Goal: Book appointment/travel/reservation

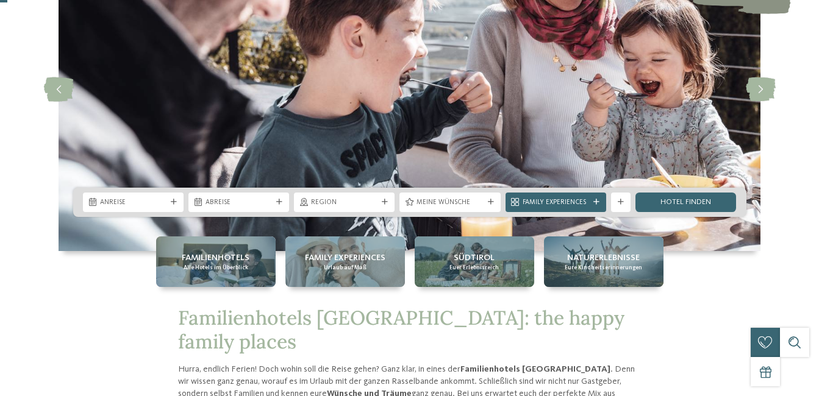
scroll to position [122, 0]
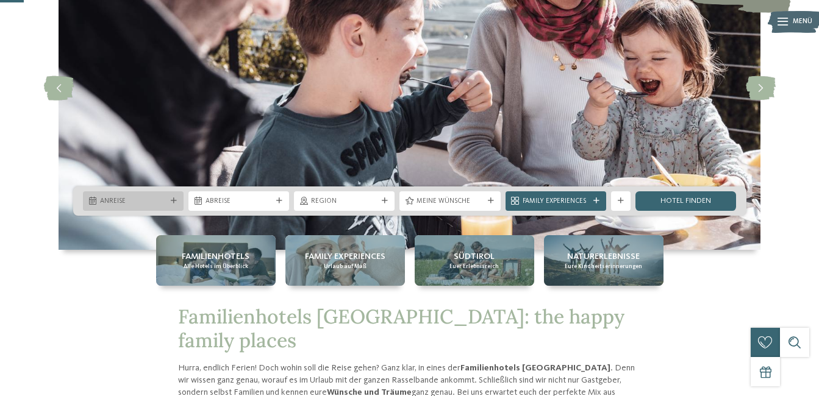
click at [174, 196] on div "Anreise" at bounding box center [133, 201] width 101 height 20
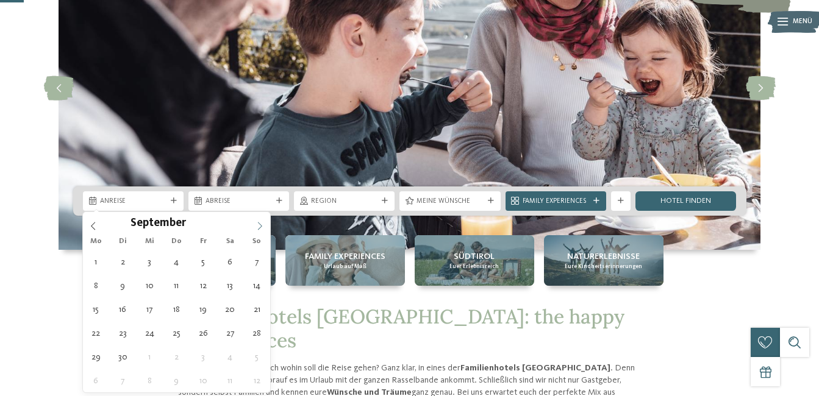
click at [259, 222] on icon at bounding box center [260, 226] width 9 height 9
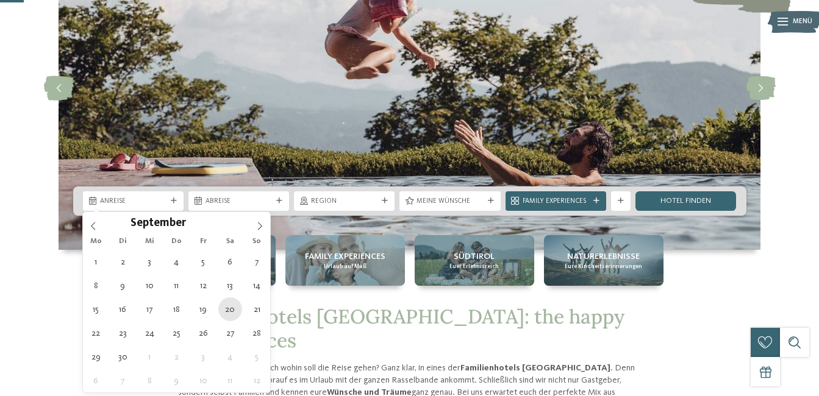
type div "20.09.2025"
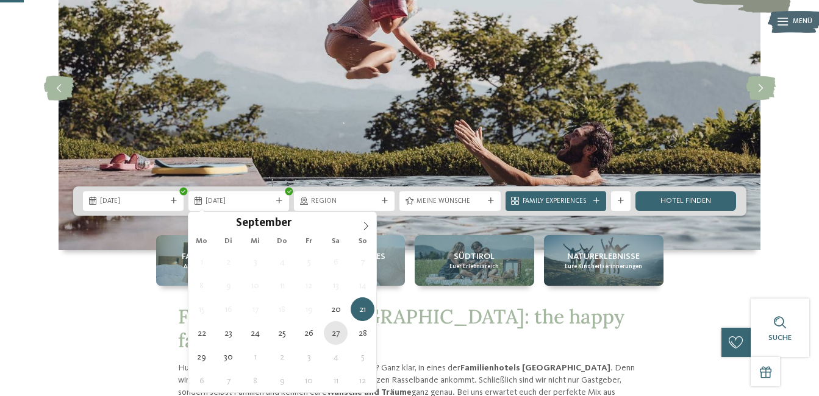
type div "27.09.2025"
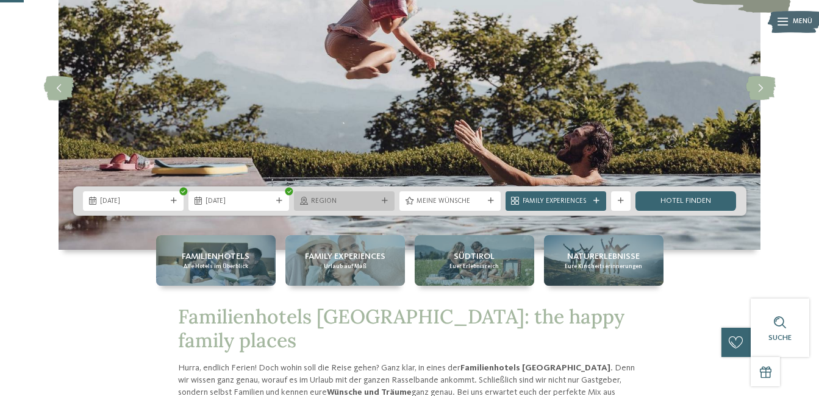
click at [386, 198] on icon at bounding box center [385, 201] width 6 height 6
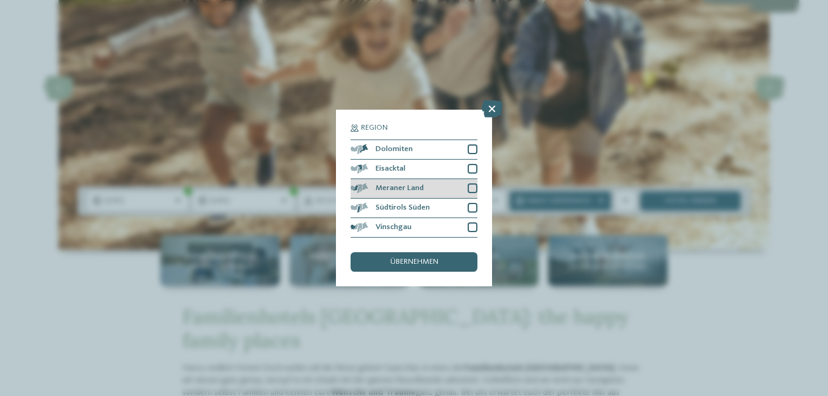
click at [383, 185] on span "Meraner Land" at bounding box center [400, 189] width 48 height 8
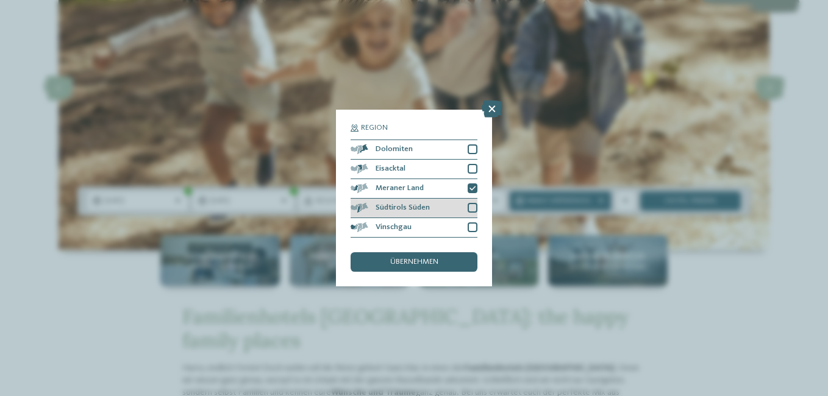
click at [382, 209] on span "Südtirols Süden" at bounding box center [403, 208] width 54 height 8
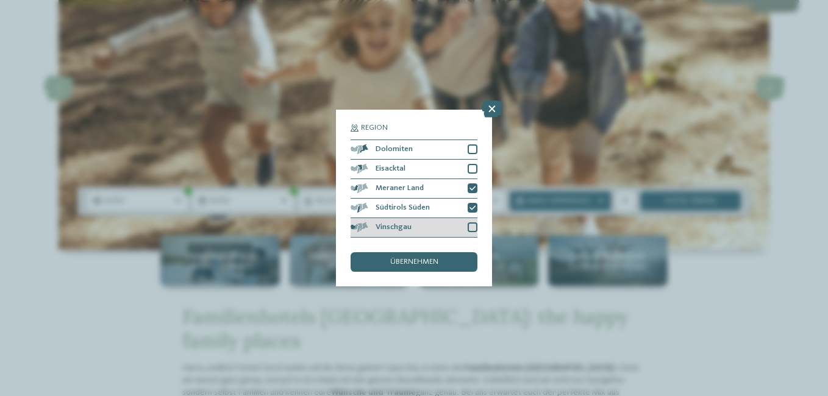
click at [382, 224] on span "Vinschgau" at bounding box center [394, 228] width 36 height 8
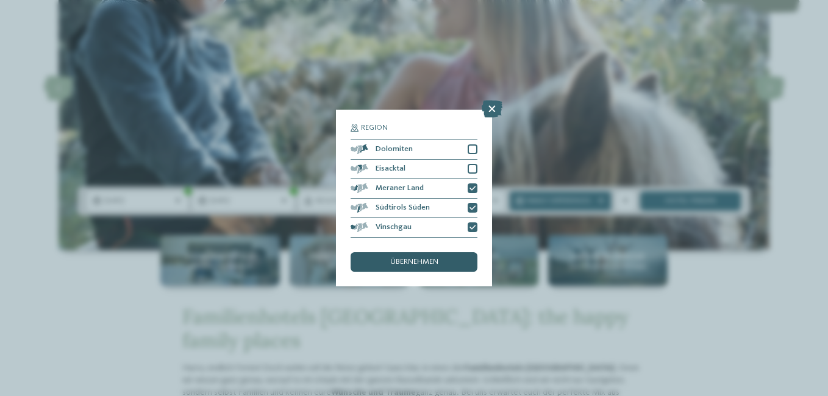
click at [392, 257] on div "übernehmen" at bounding box center [414, 262] width 127 height 20
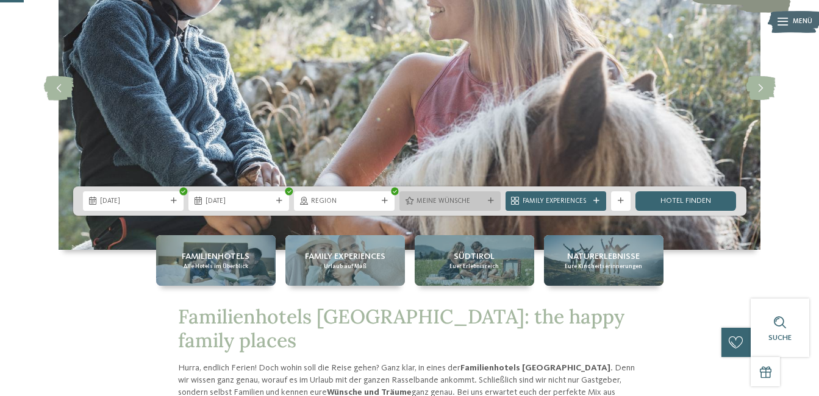
click at [488, 197] on div "Meine Wünsche" at bounding box center [449, 201] width 101 height 20
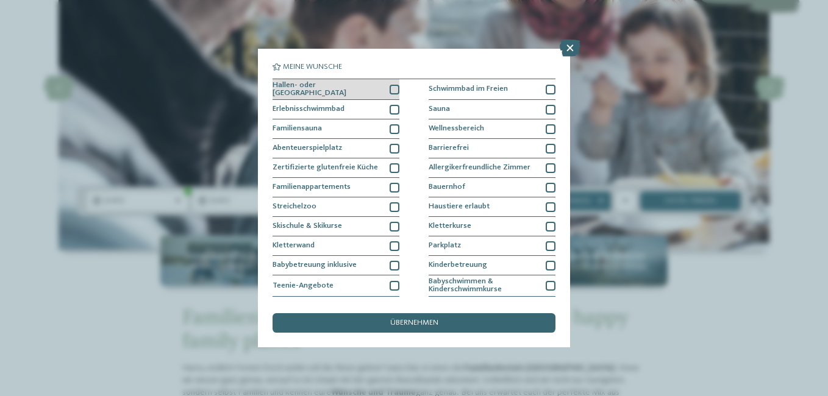
click at [353, 84] on div "Hallen- oder Schleusenbad" at bounding box center [336, 89] width 127 height 21
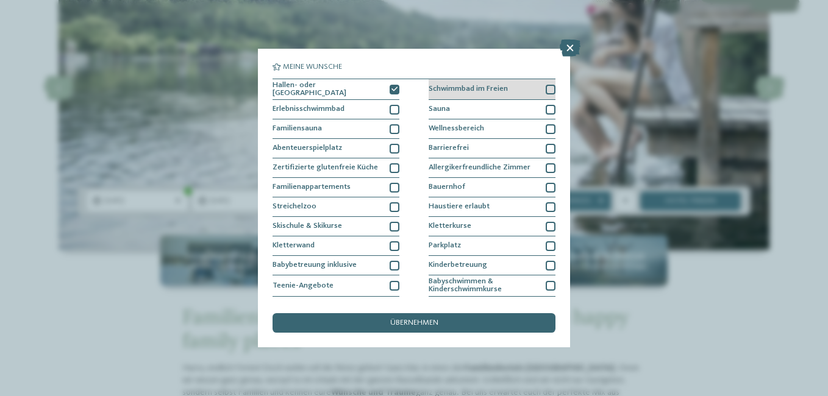
click at [546, 88] on div at bounding box center [551, 90] width 10 height 10
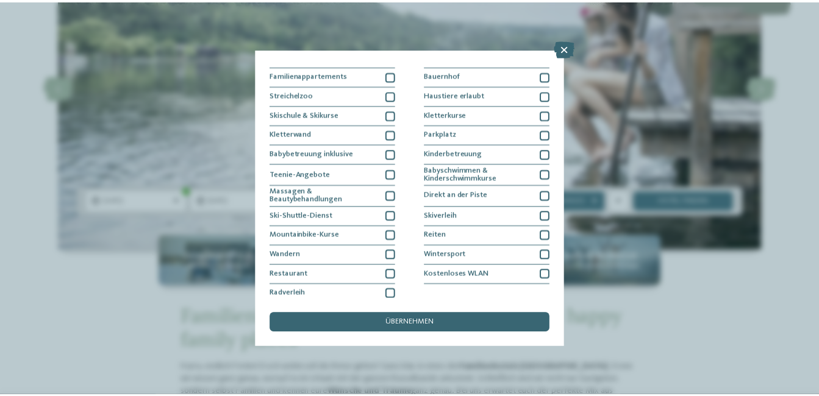
scroll to position [115, 0]
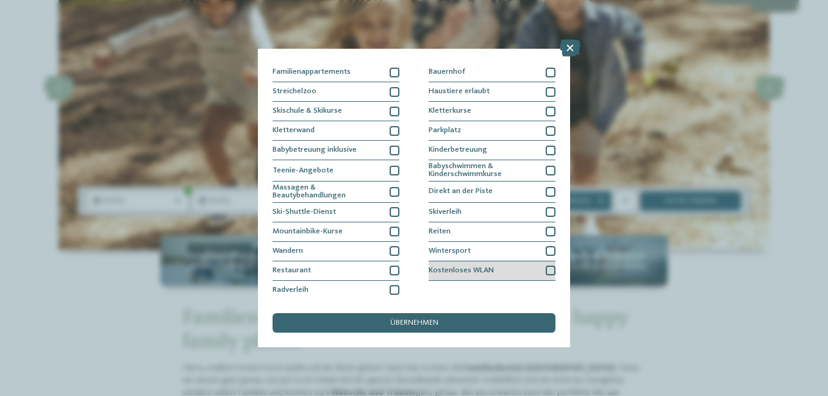
click at [546, 271] on div at bounding box center [551, 271] width 10 height 10
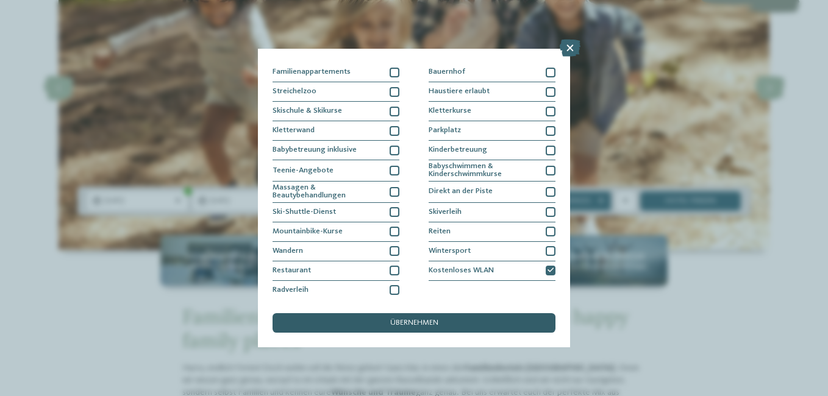
click at [410, 323] on span "übernehmen" at bounding box center [414, 324] width 48 height 8
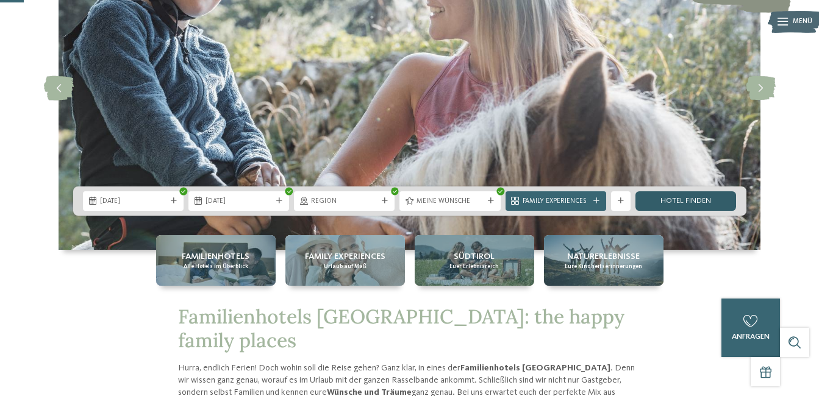
click at [684, 199] on link "Hotel finden" at bounding box center [685, 201] width 101 height 20
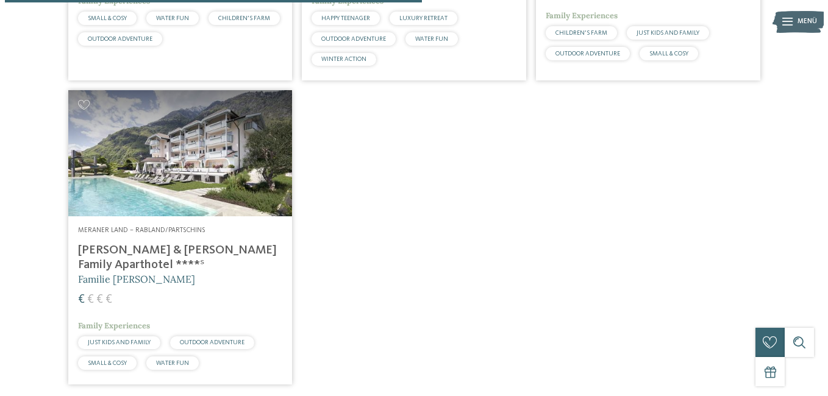
scroll to position [594, 0]
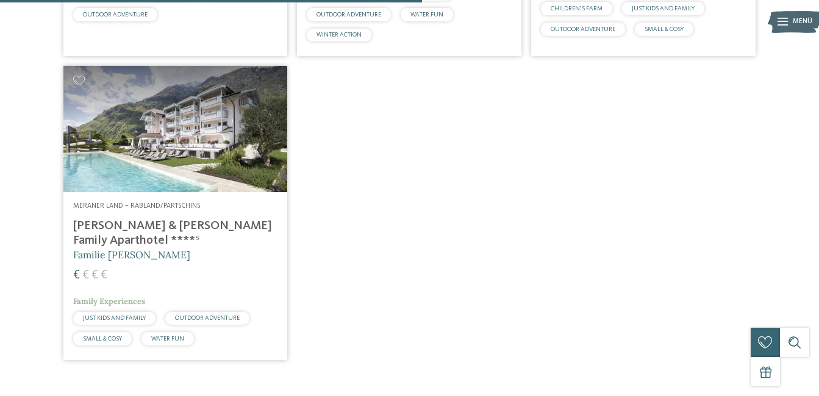
click at [148, 221] on div "Meraner Land – Rabland/Partschins Heidi & Edith Family Aparthotel ****ˢ Familie…" at bounding box center [175, 276] width 224 height 168
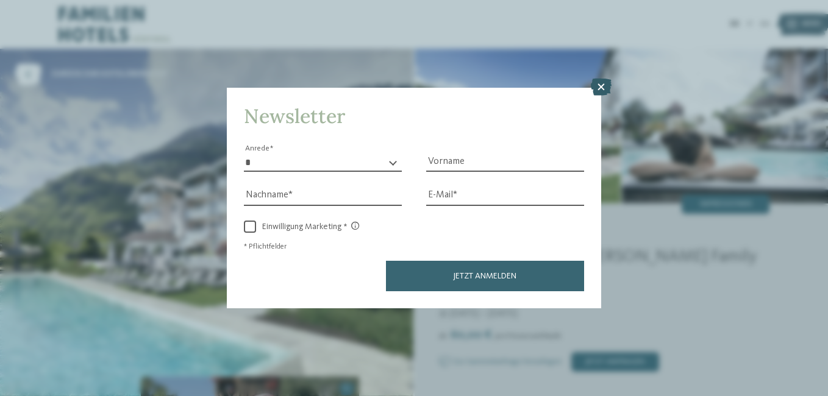
click at [602, 86] on icon at bounding box center [601, 87] width 21 height 17
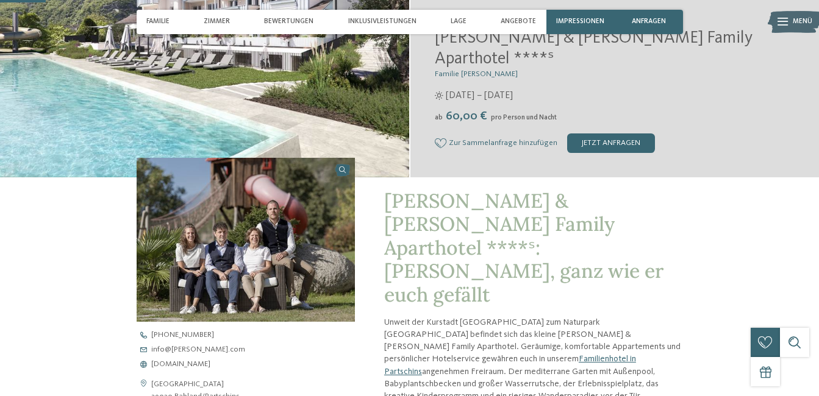
scroll to position [220, 0]
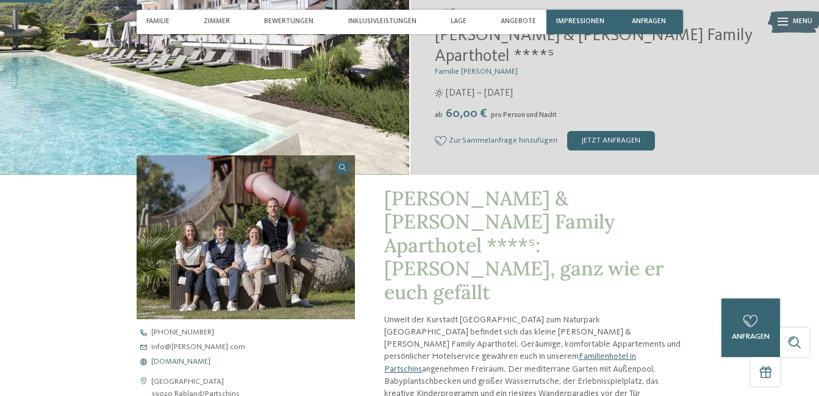
click at [193, 359] on span "[DOMAIN_NAME]" at bounding box center [180, 363] width 59 height 8
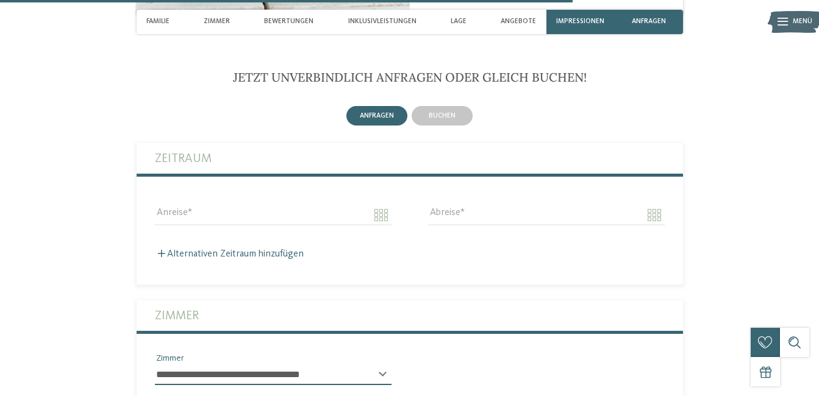
scroll to position [2439, 0]
